Goal: Task Accomplishment & Management: Manage account settings

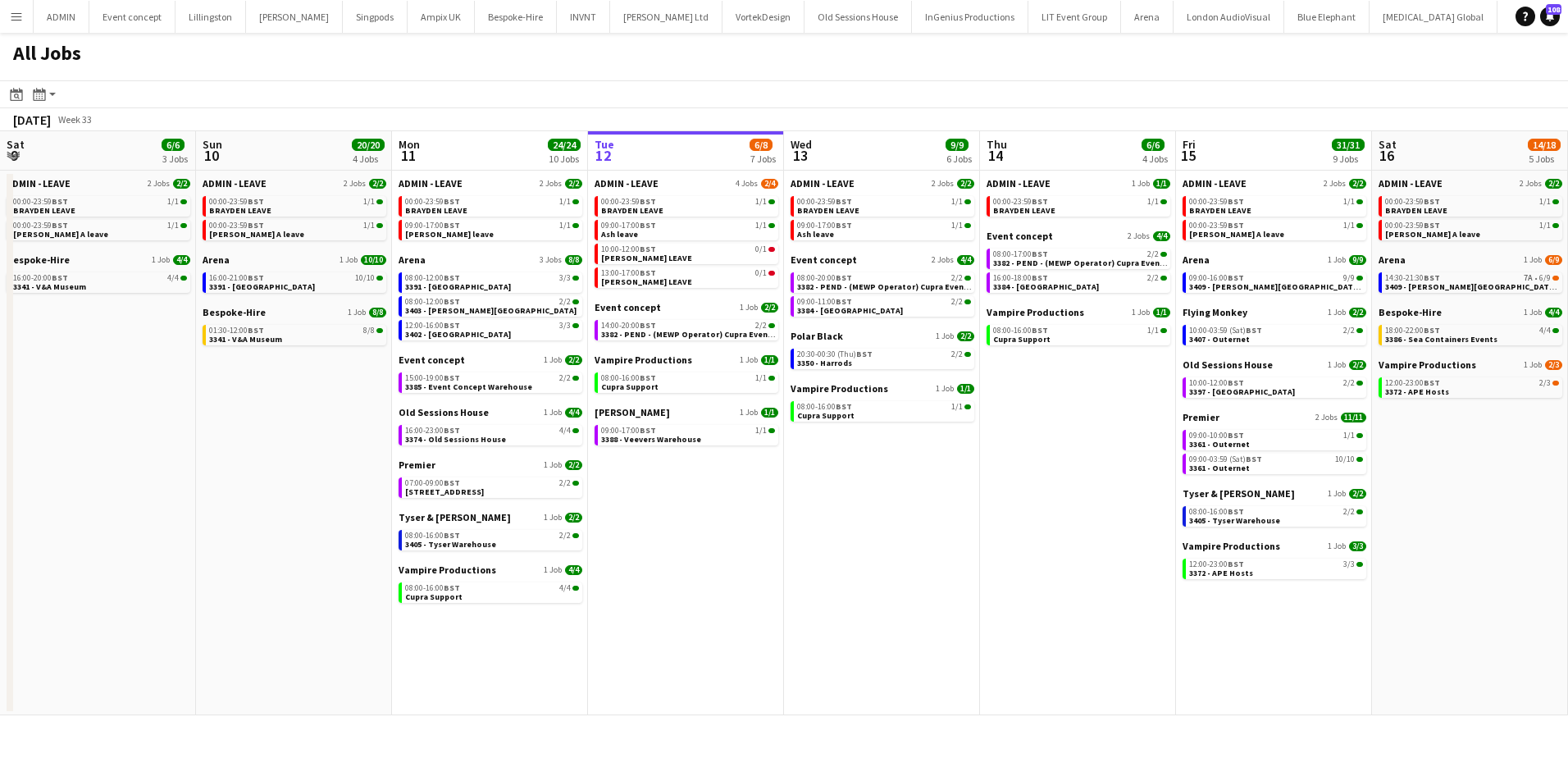
scroll to position [0, 392]
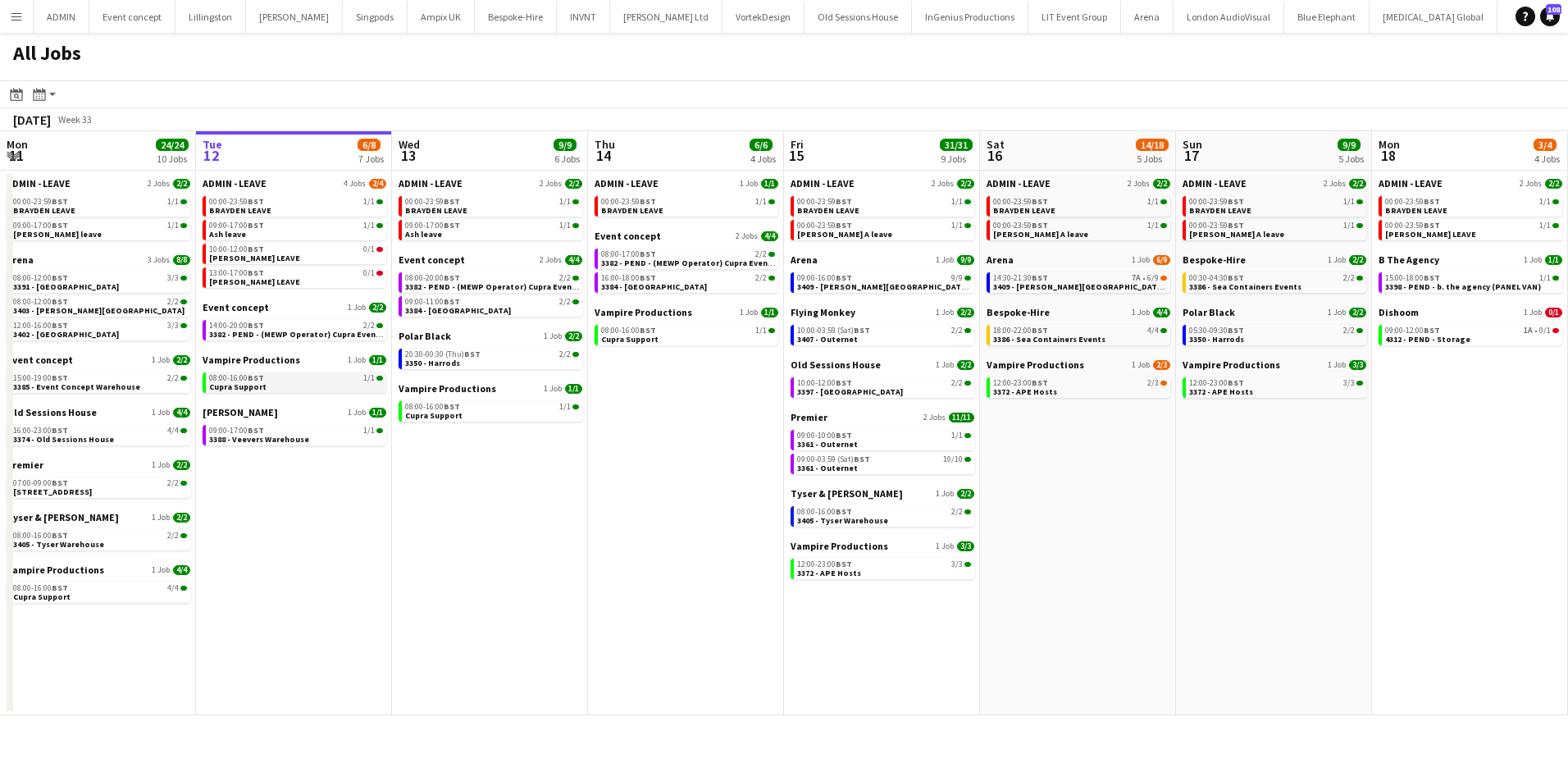
click at [292, 378] on div "08:00-16:00 BST 1/1" at bounding box center [296, 378] width 173 height 9
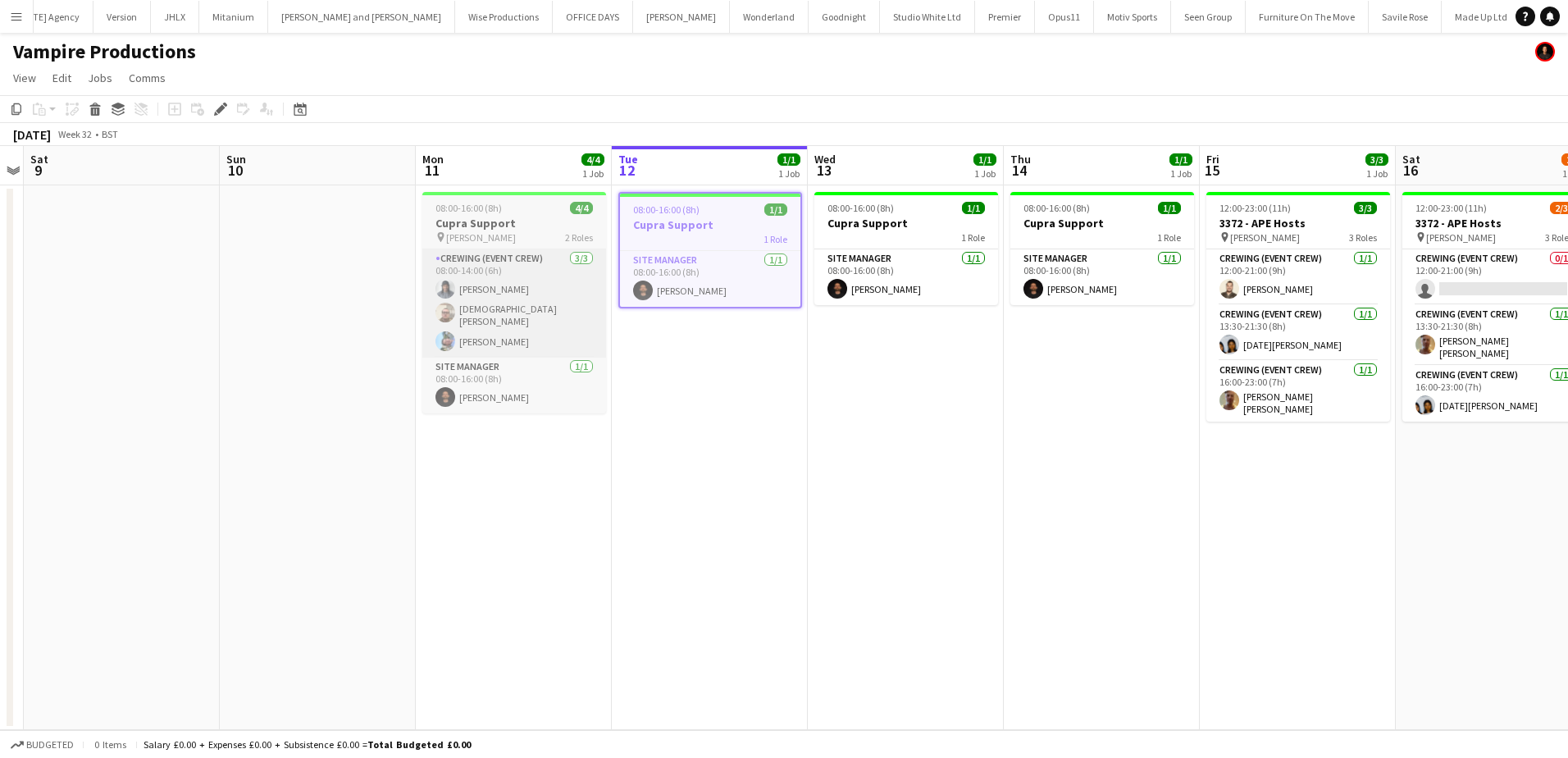
scroll to position [0, 3245]
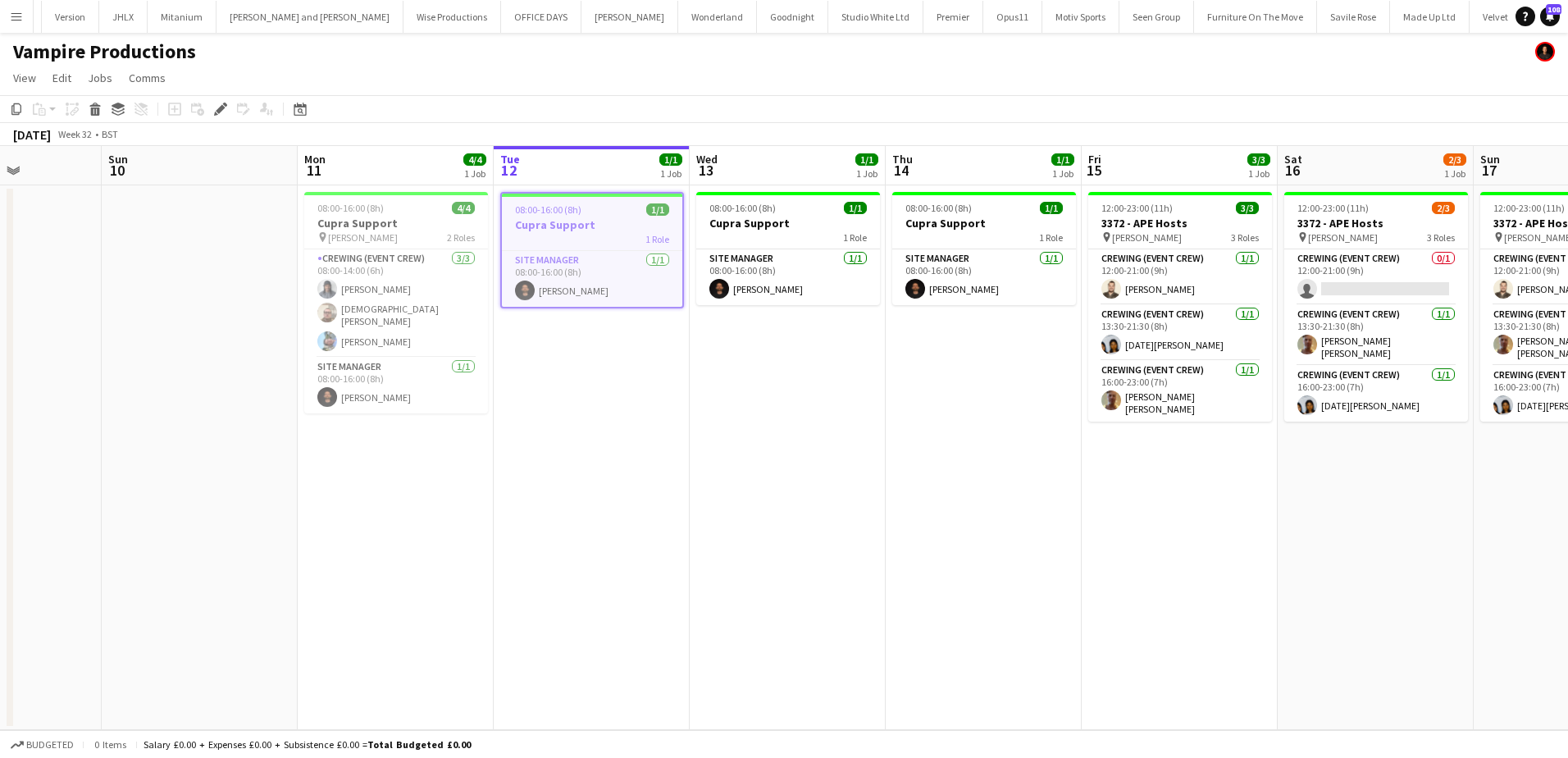
drag, startPoint x: 740, startPoint y: 393, endPoint x: 622, endPoint y: 390, distance: 118.0
click at [622, 390] on app-calendar-viewport "Thu 7 Fri 8 Sat 9 Sun 10 Mon 11 4/4 1 Job Tue 12 1/1 1 Job Wed 13 1/1 1 Job Thu…" at bounding box center [784, 438] width 1568 height 584
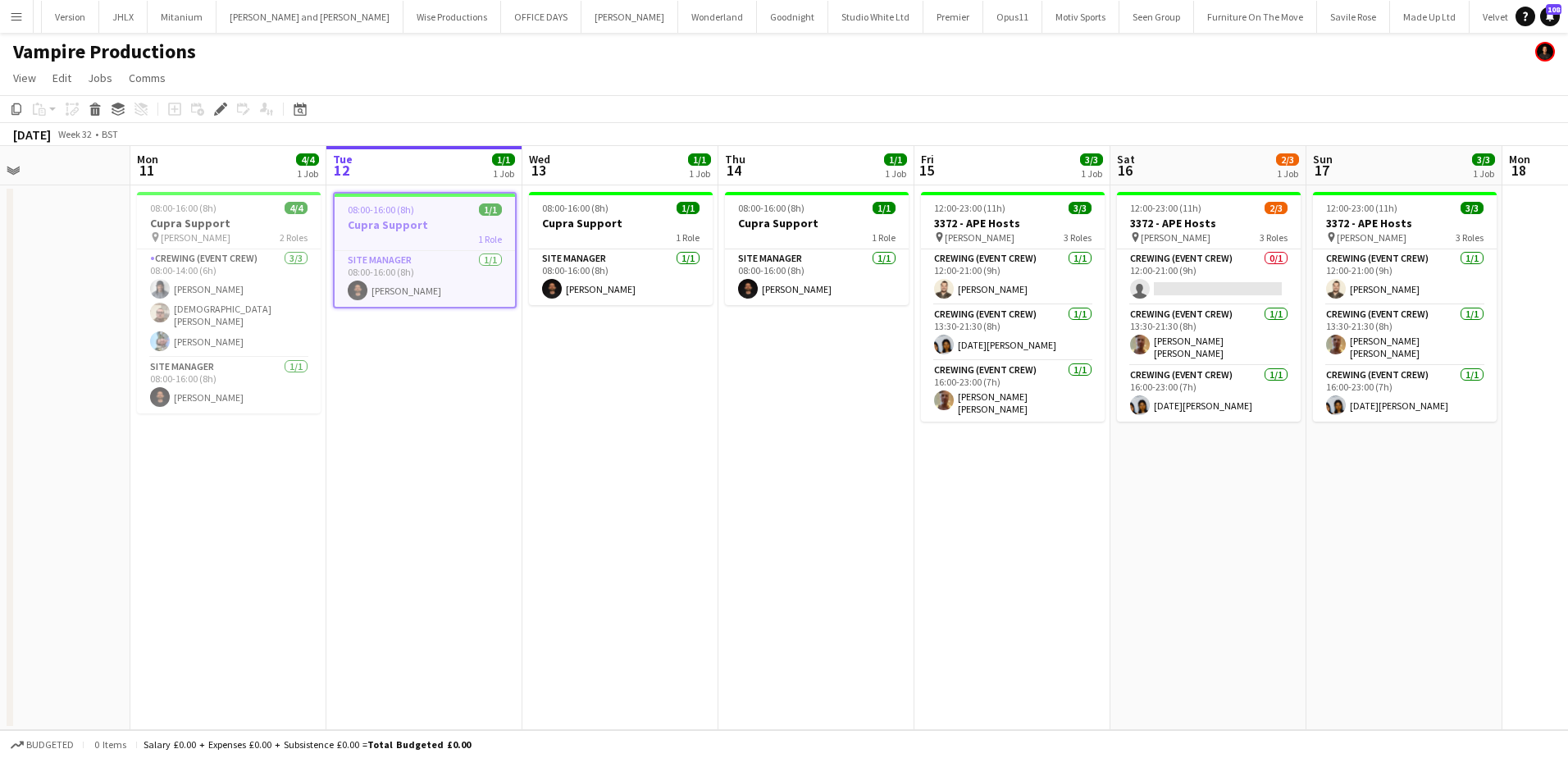
scroll to position [0, 492]
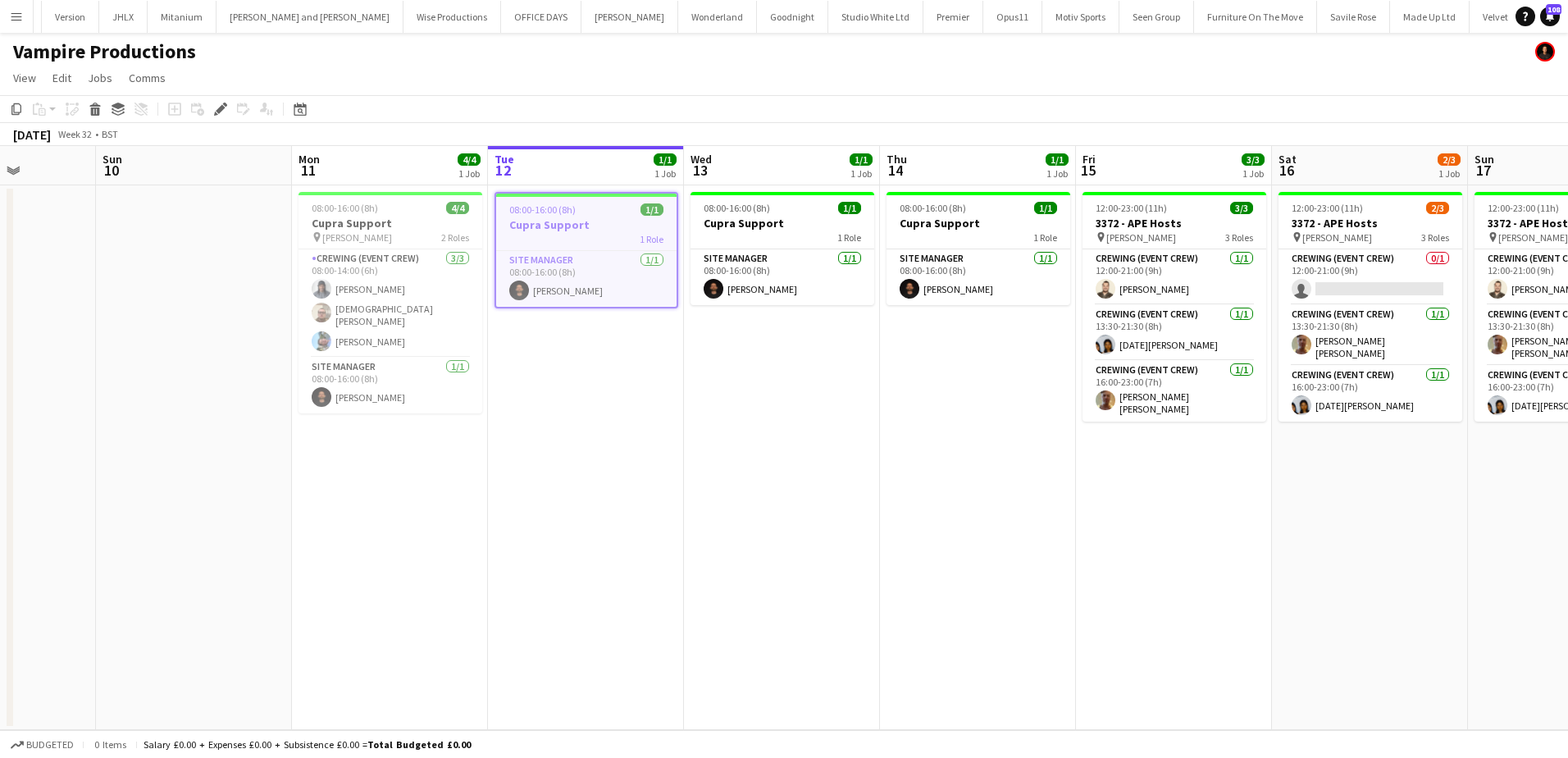
drag, startPoint x: 722, startPoint y: 405, endPoint x: 522, endPoint y: 392, distance: 200.4
click at [522, 392] on app-calendar-viewport "Thu 7 Fri 8 Sat 9 Sun 10 Mon 11 4/4 1 Job Tue 12 1/1 1 Job Wed 13 1/1 1 Job Thu…" at bounding box center [784, 438] width 1568 height 584
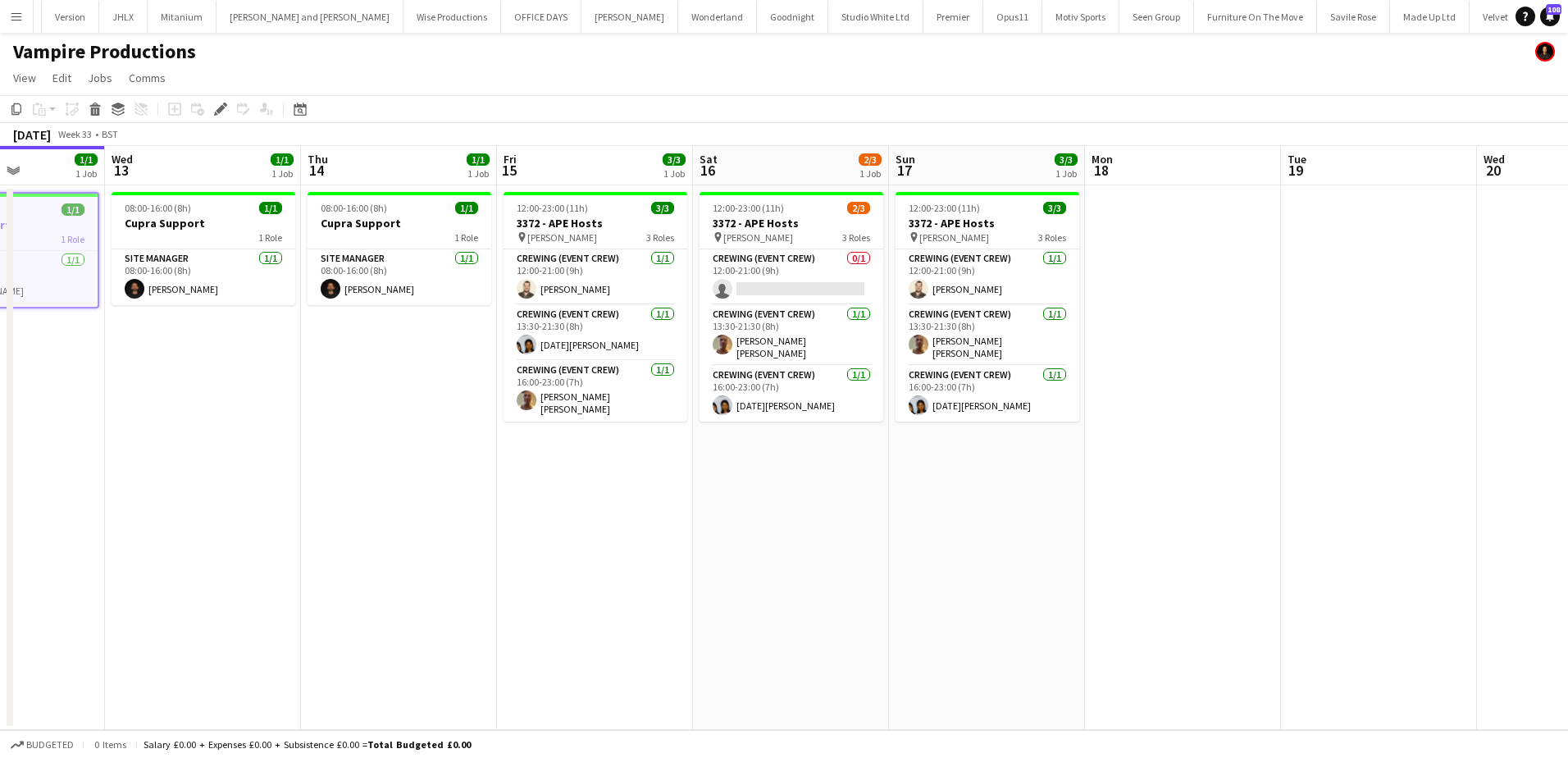
scroll to position [0, 491]
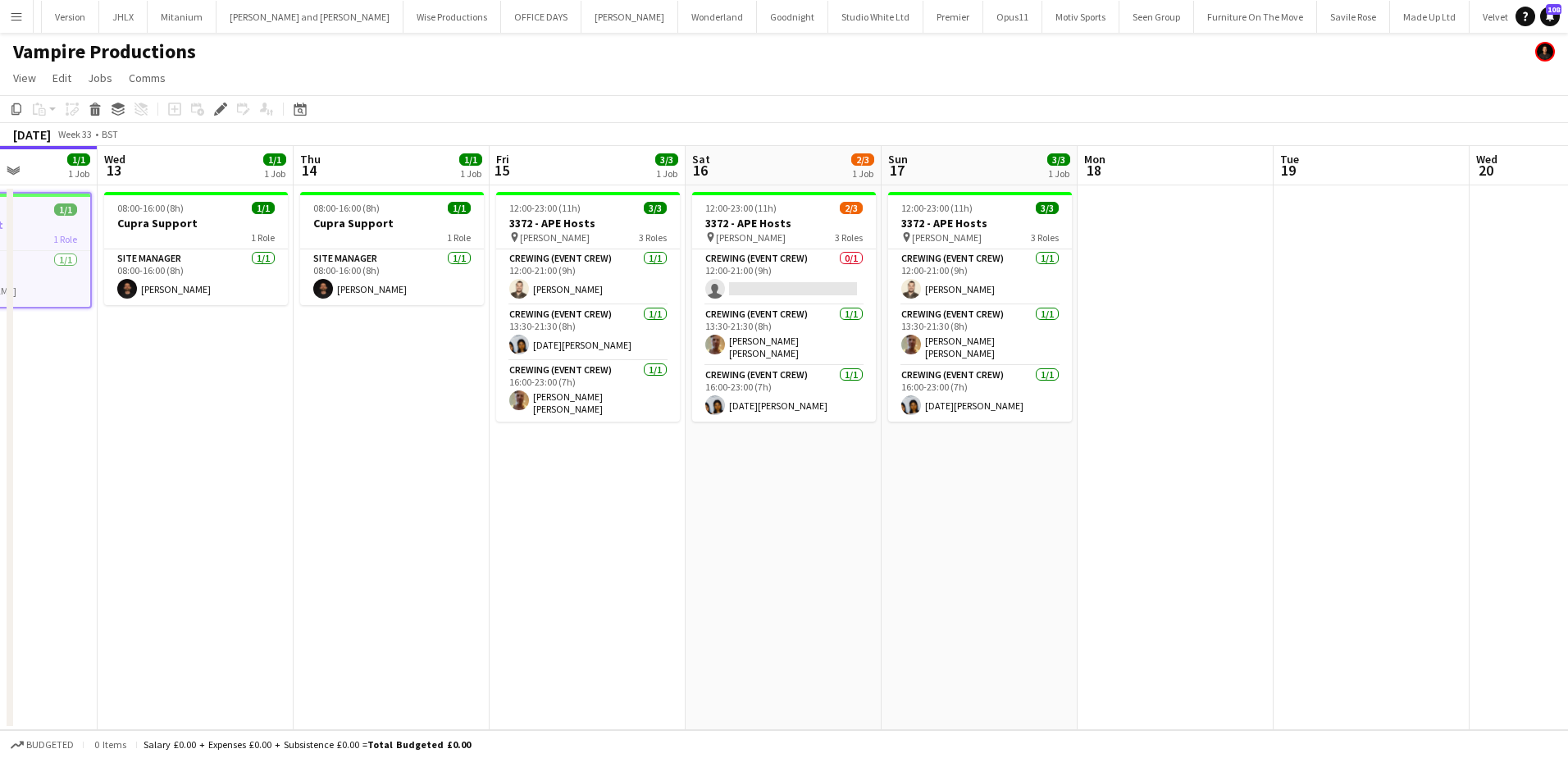
drag, startPoint x: 1027, startPoint y: 515, endPoint x: 637, endPoint y: 456, distance: 394.4
click at [637, 456] on app-calendar-viewport "Sun 10 Mon 11 4/4 1 Job Tue 12 1/1 1 Job Wed 13 1/1 1 Job Thu 14 1/1 1 Job Fri …" at bounding box center [784, 438] width 1568 height 584
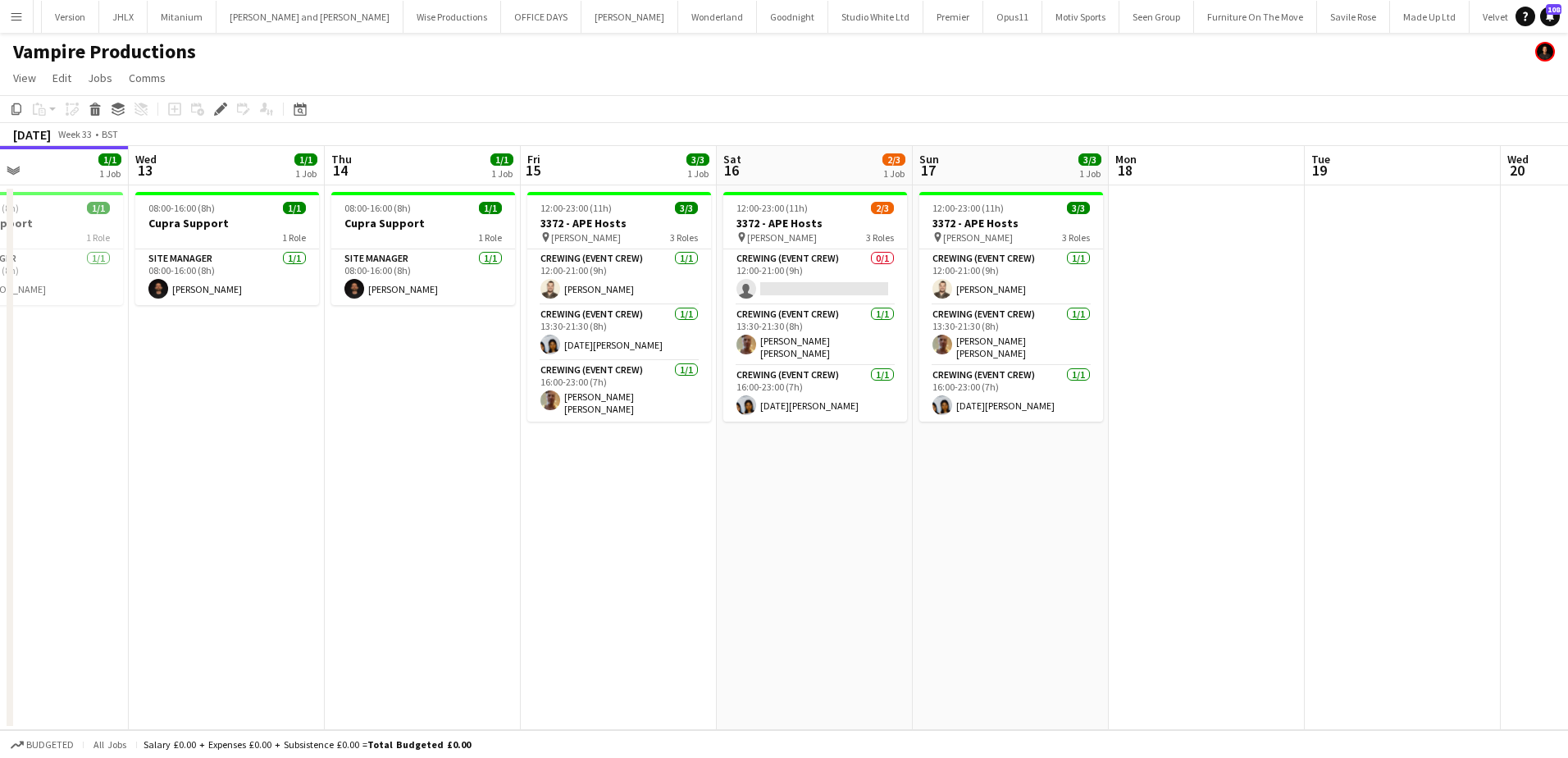
scroll to position [0, 455]
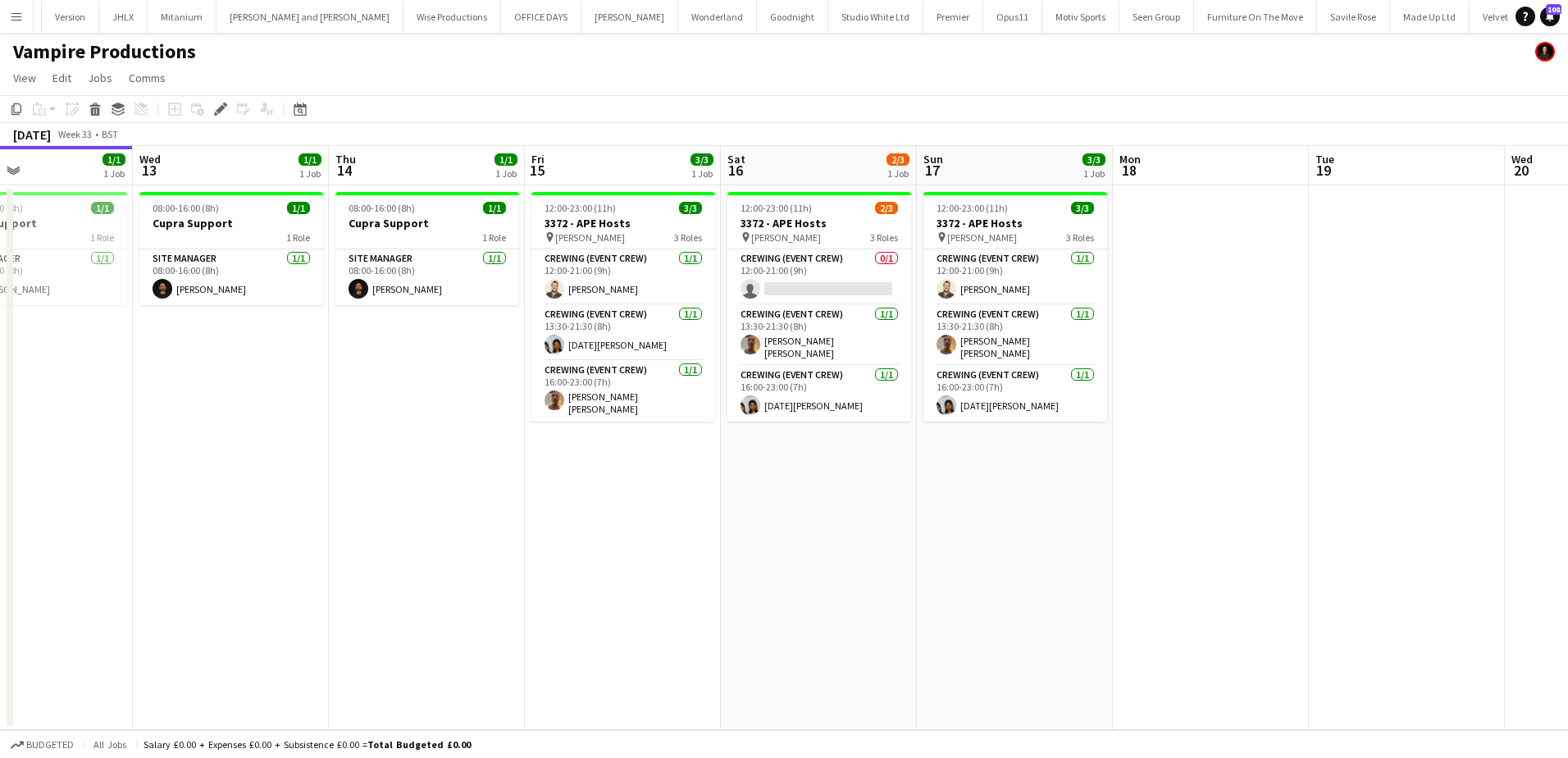
drag, startPoint x: 320, startPoint y: 384, endPoint x: 356, endPoint y: 384, distance: 36.0
click at [356, 384] on app-calendar-viewport "Sun 10 Mon 11 4/4 1 Job Tue 12 1/1 1 Job Wed 13 1/1 1 Job Thu 14 1/1 1 Job Fri …" at bounding box center [784, 438] width 1568 height 584
